Goal: Find specific page/section: Find specific page/section

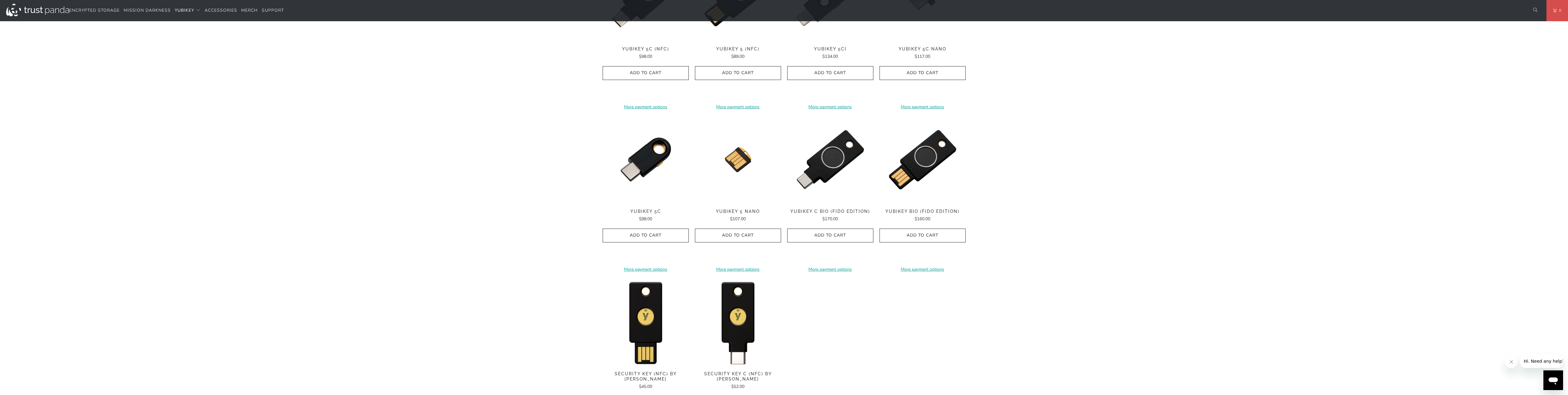
scroll to position [400, 0]
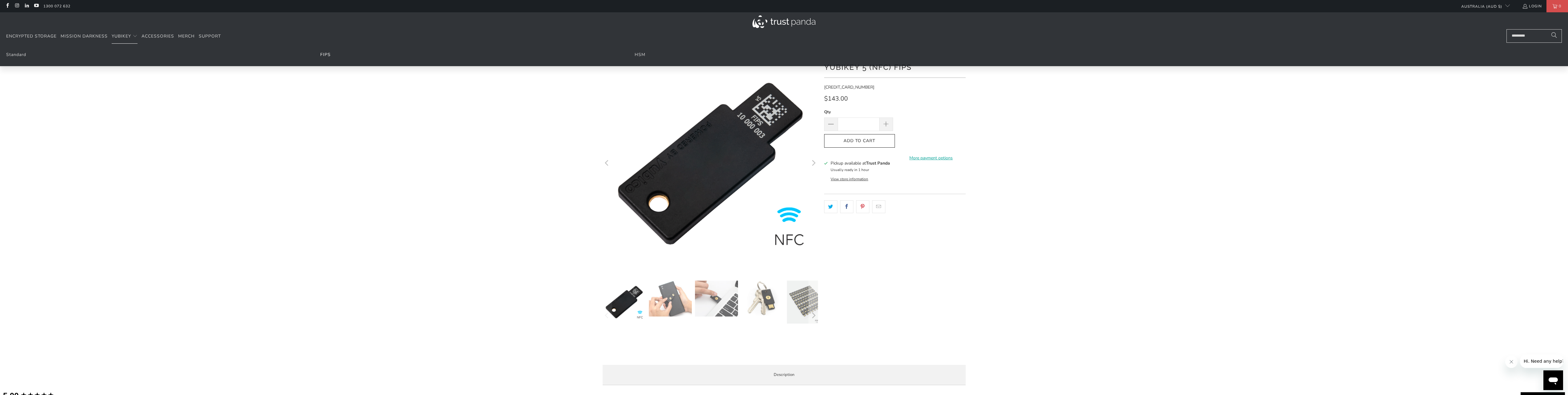
click at [327, 55] on link "FIPS" at bounding box center [325, 55] width 10 height 6
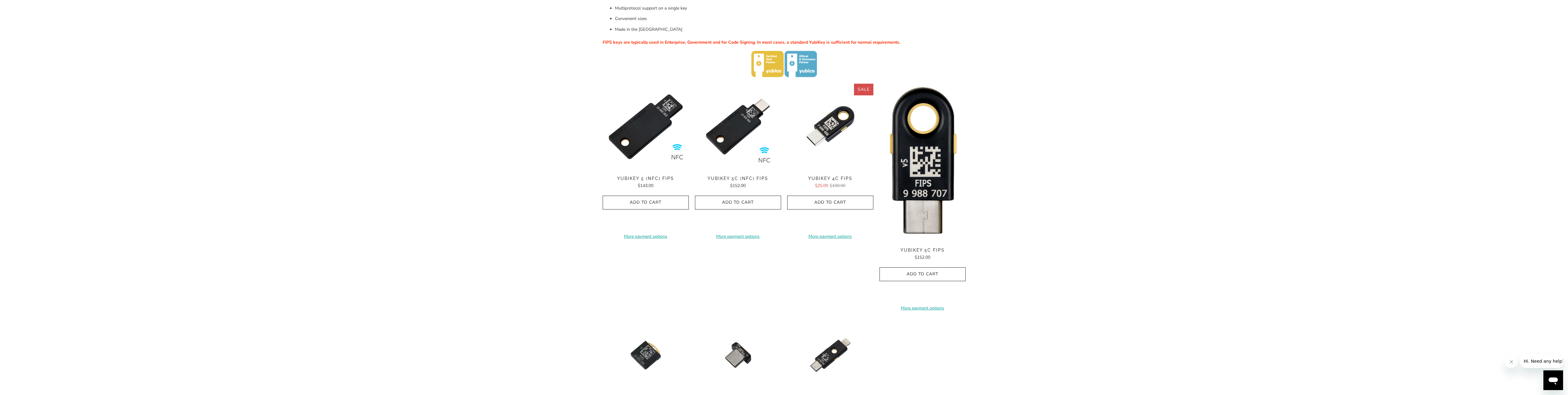
scroll to position [184, 0]
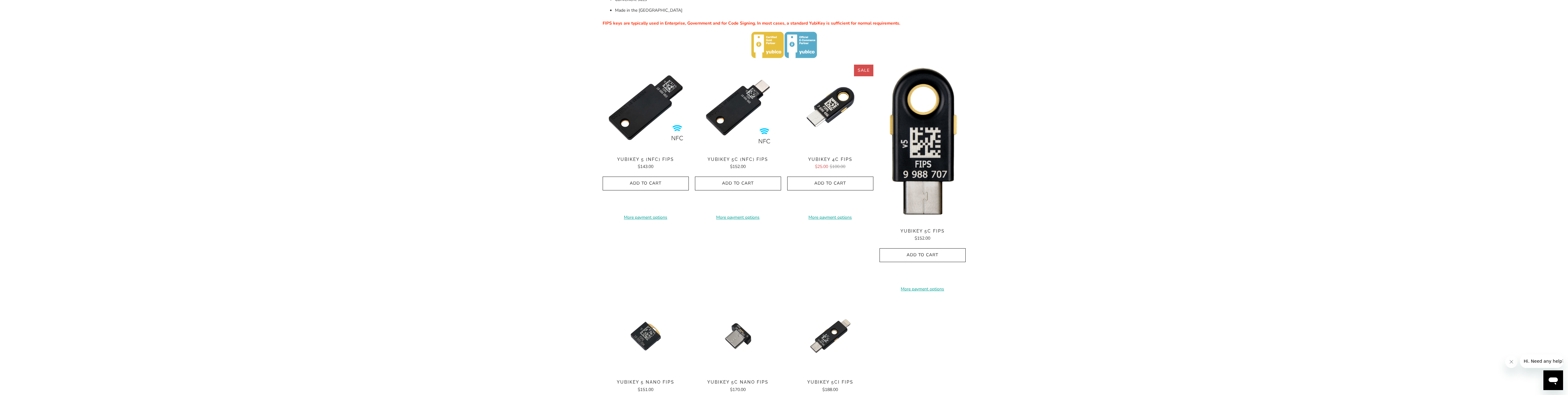
click at [920, 115] on img at bounding box center [923, 143] width 86 height 158
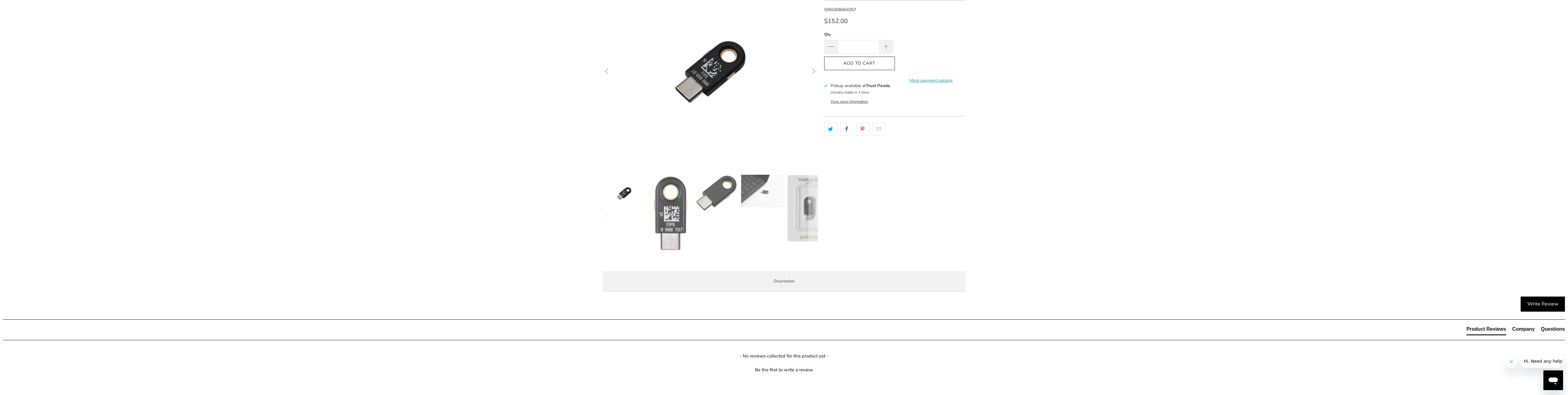
scroll to position [184, 0]
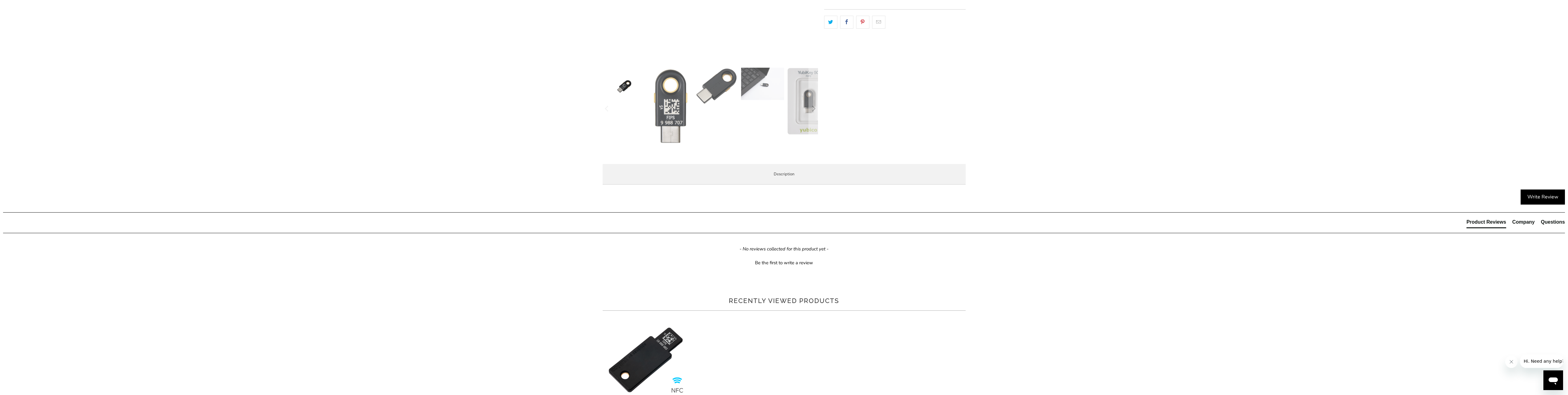
click at [0, 0] on span "Enterprise and Government" at bounding box center [0, 0] width 0 height 0
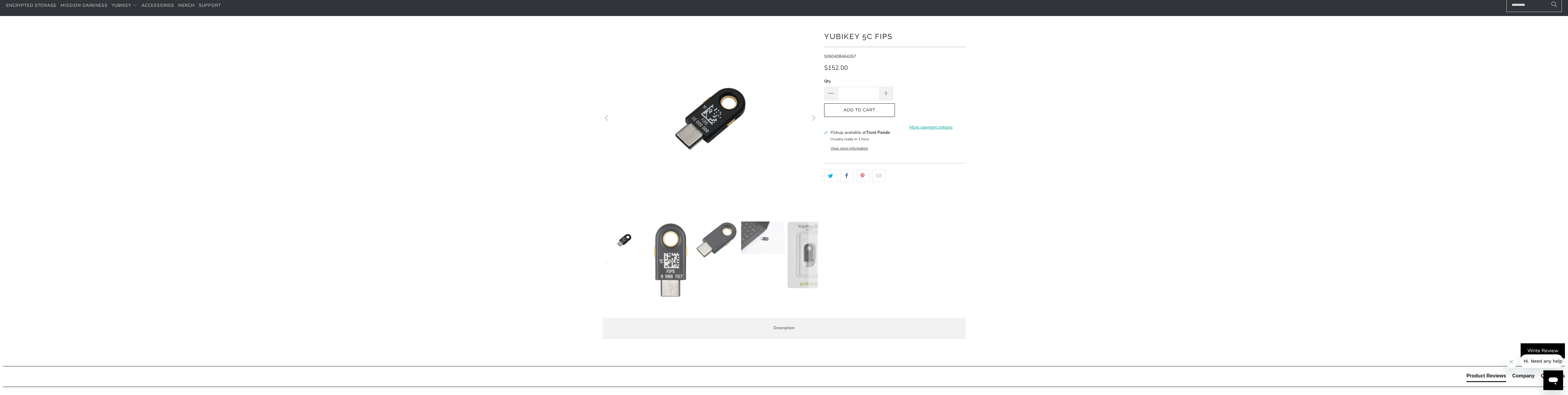
scroll to position [0, 0]
